Goal: Book appointment/travel/reservation

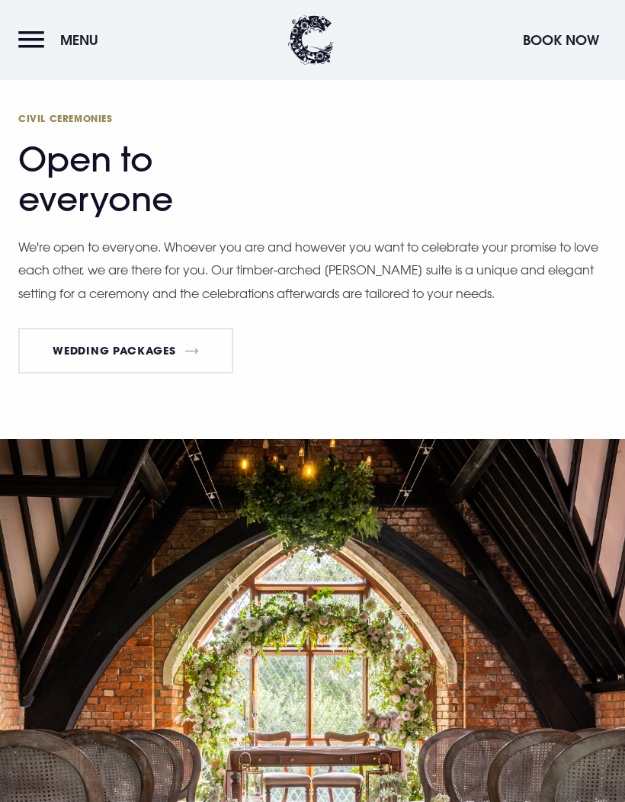
scroll to position [3087, 0]
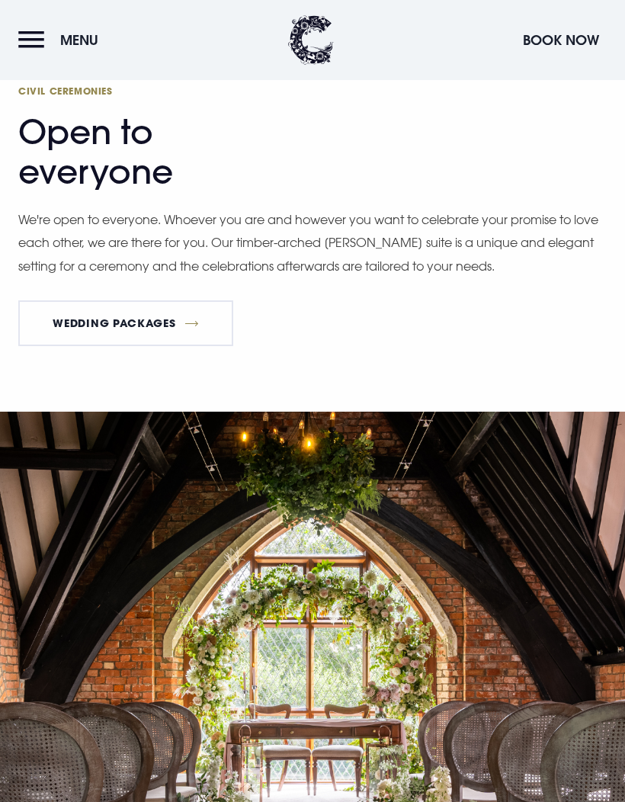
click at [107, 346] on link "Wedding Packages" at bounding box center [125, 323] width 215 height 46
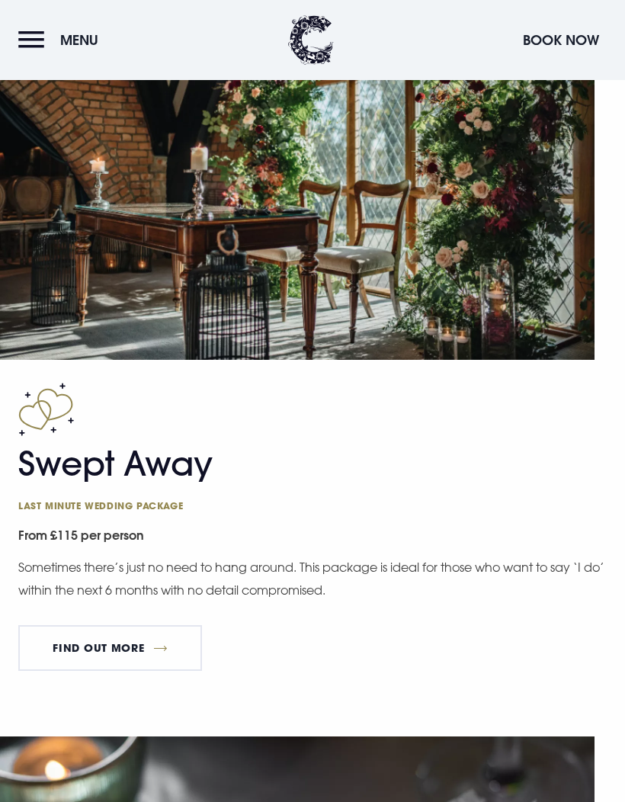
scroll to position [2906, 0]
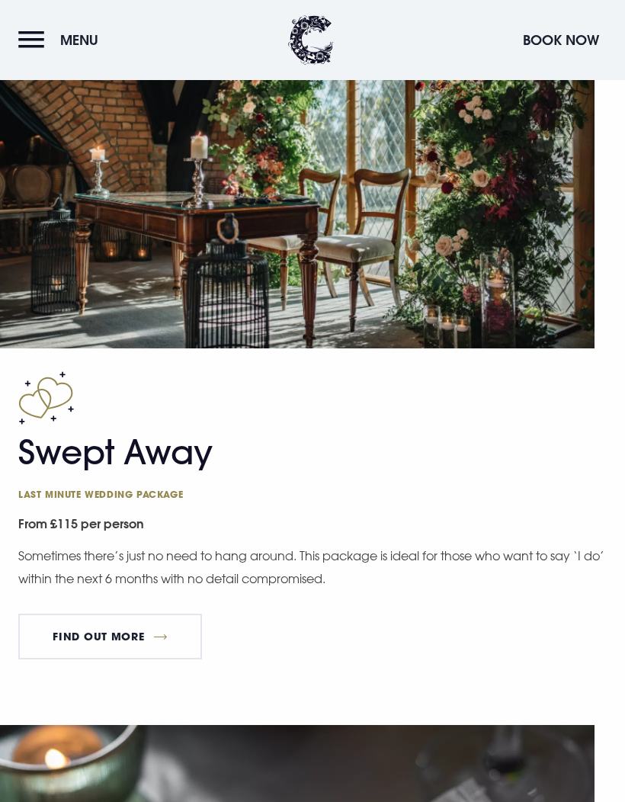
click at [79, 647] on link "FIND OUT MORE" at bounding box center [110, 637] width 184 height 46
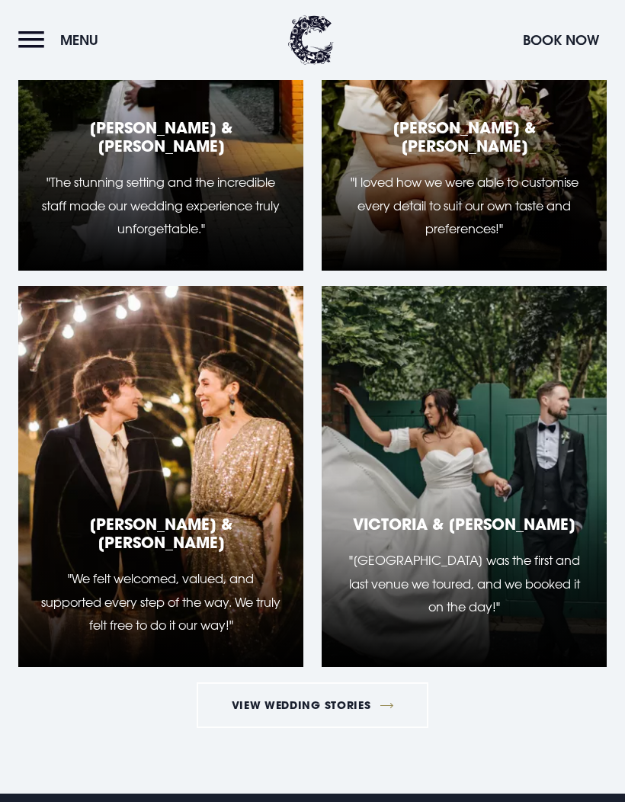
scroll to position [3007, 0]
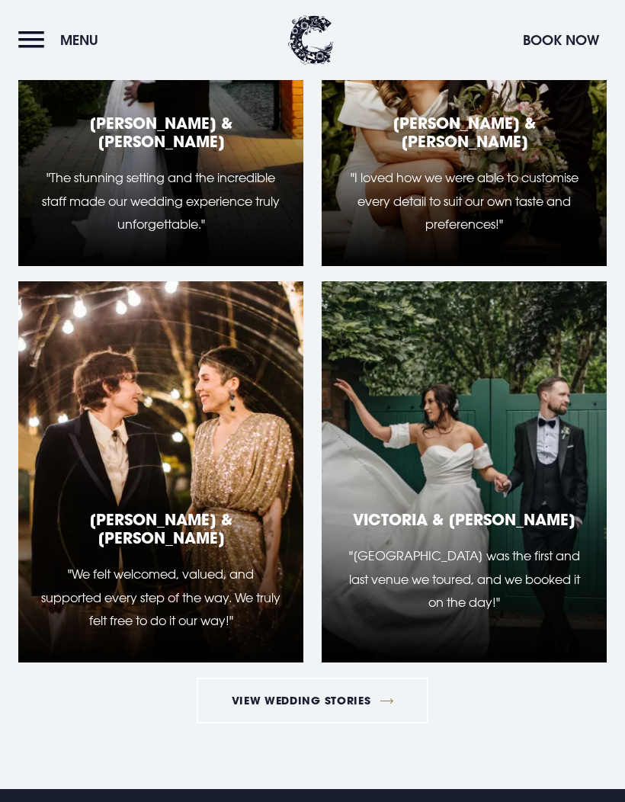
click at [368, 700] on link "View Wedding Stories" at bounding box center [313, 701] width 232 height 46
